Goal: Obtain resource: Download file/media

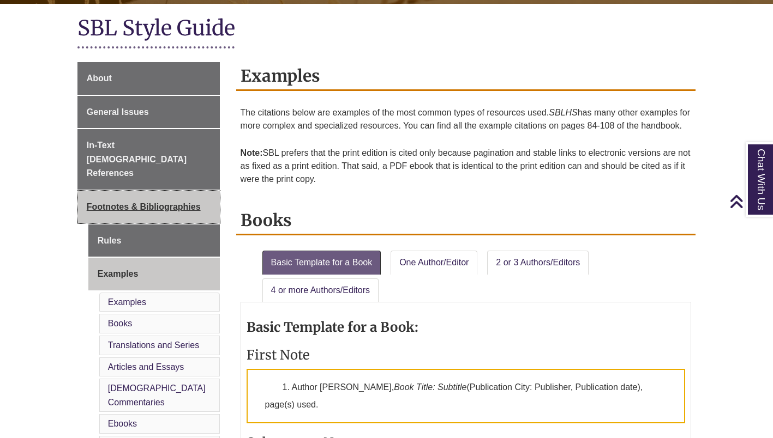
scroll to position [227, 0]
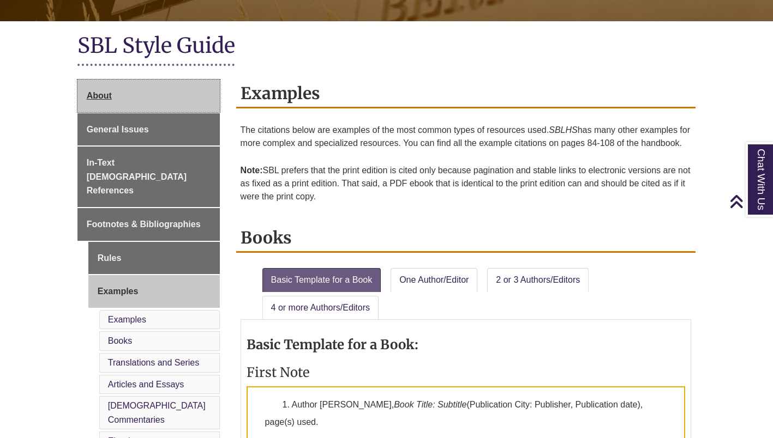
click at [104, 105] on link "About" at bounding box center [148, 96] width 142 height 33
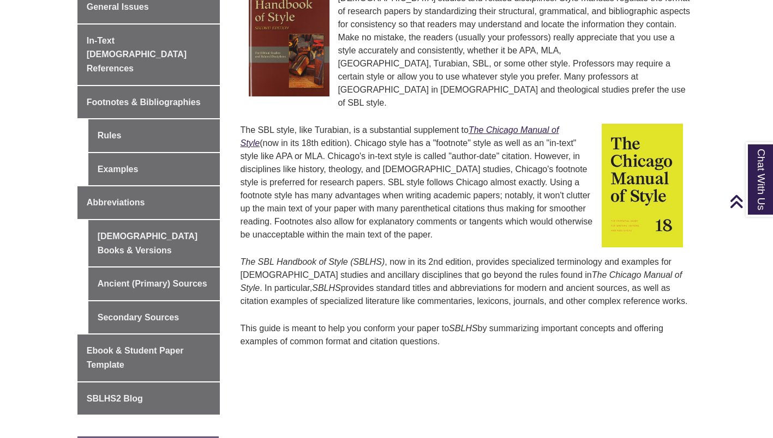
scroll to position [371, 0]
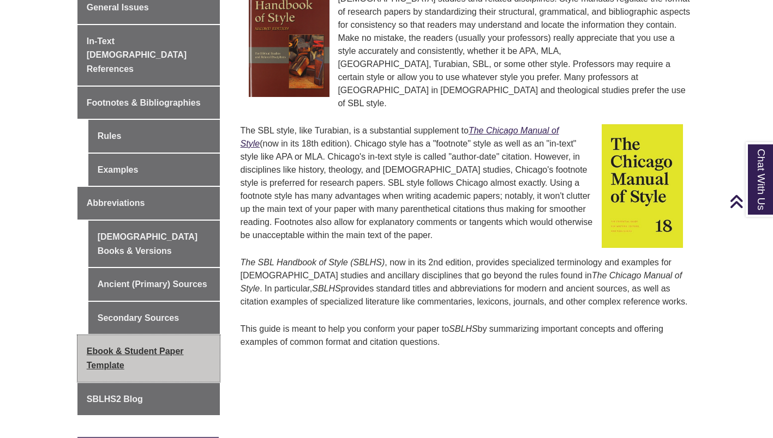
click at [154, 335] on link "Ebook & Student Paper Template" at bounding box center [148, 358] width 142 height 46
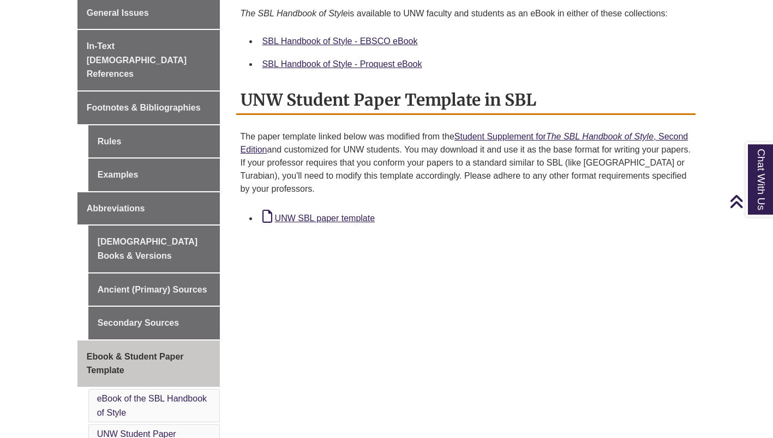
scroll to position [362, 0]
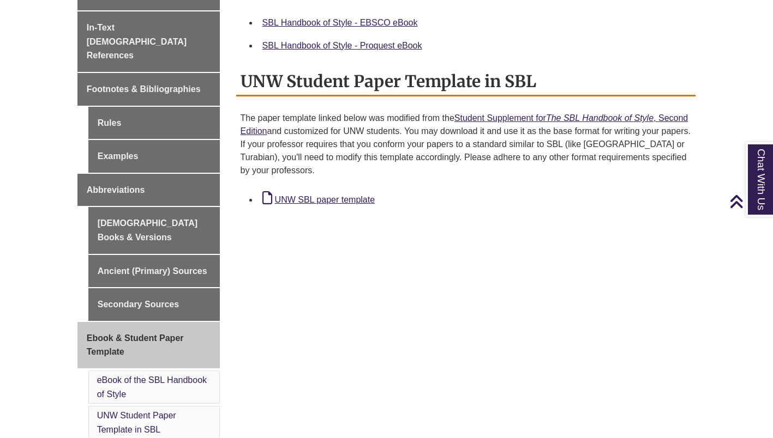
click at [312, 205] on div "UNW SBL paper template" at bounding box center [474, 199] width 425 height 16
click at [314, 202] on link "UNW SBL paper template" at bounding box center [318, 199] width 112 height 9
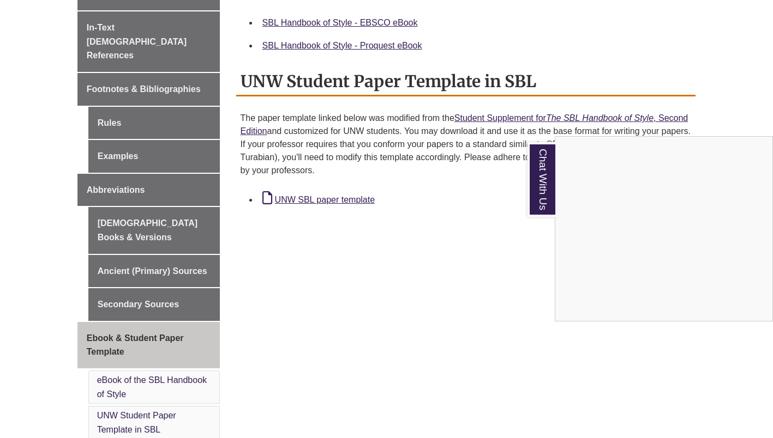
click at [641, 78] on div "Chat With Us" at bounding box center [386, 219] width 773 height 438
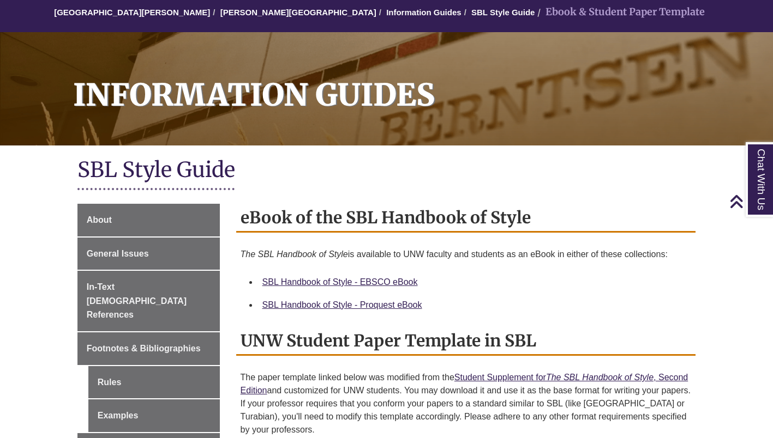
scroll to position [0, 0]
